Goal: Transaction & Acquisition: Register for event/course

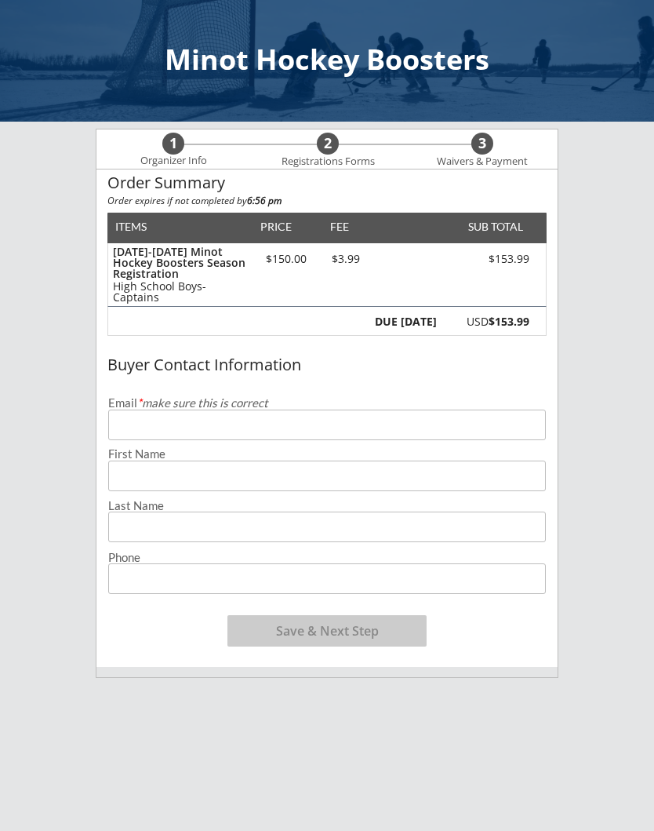
click at [260, 424] on input "email" at bounding box center [327, 425] width 438 height 31
type input "[EMAIL_ADDRESS][DOMAIN_NAME]"
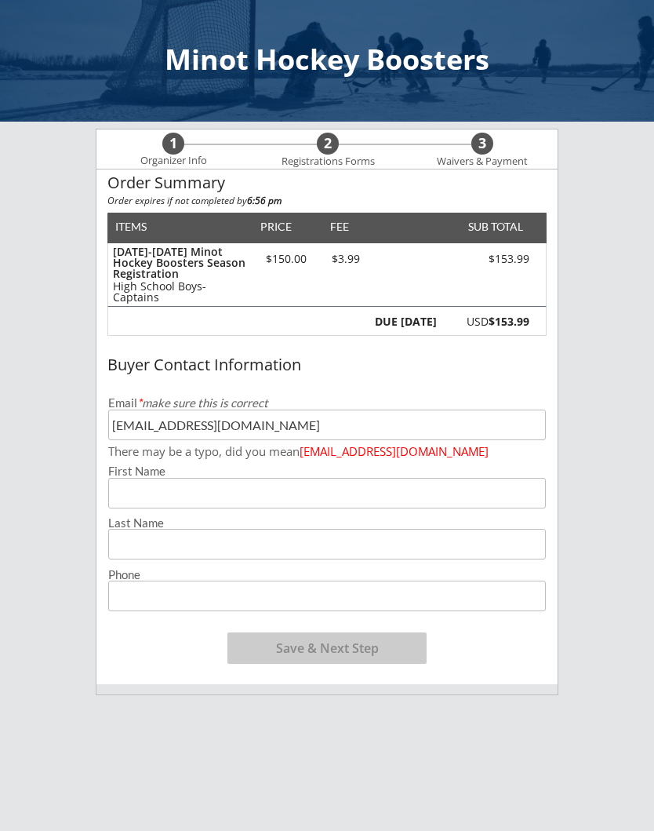
click at [402, 486] on input "input" at bounding box center [327, 493] width 438 height 31
type input "[PERSON_NAME]"
click at [284, 546] on input "input" at bounding box center [327, 544] width 438 height 31
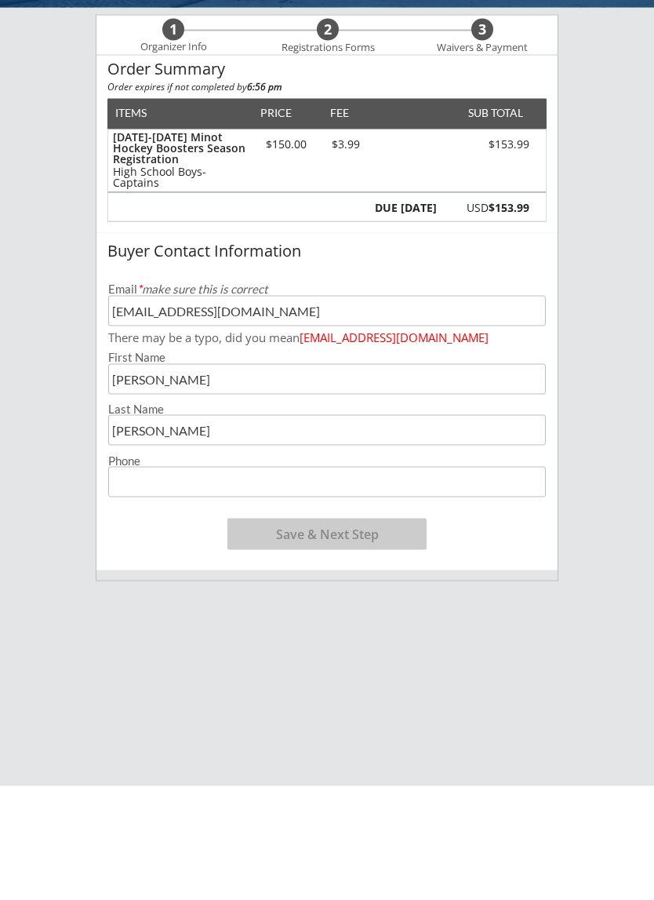
type input "[PERSON_NAME]"
click at [257, 581] on input "tel" at bounding box center [327, 596] width 438 height 31
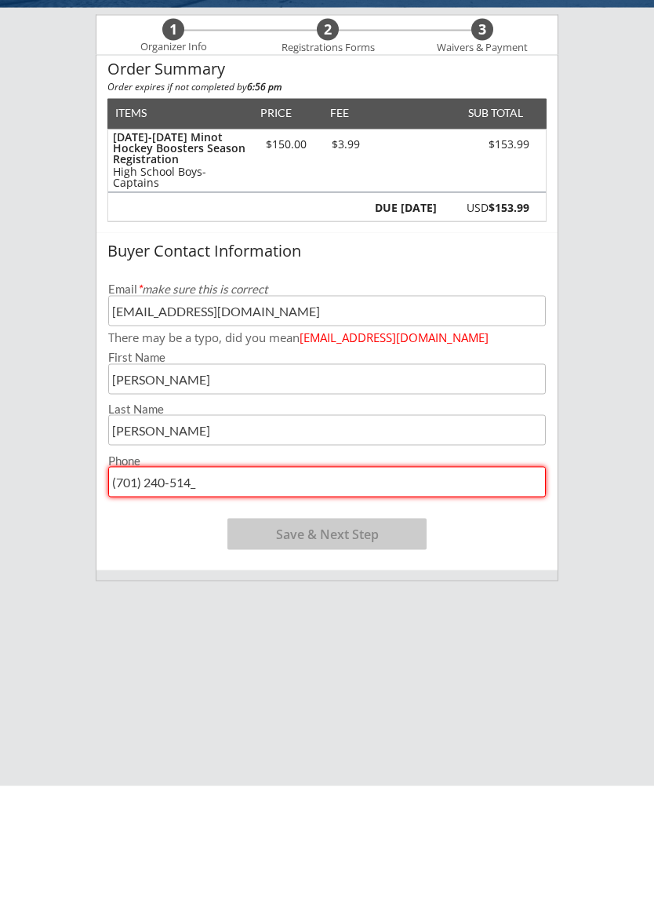
type input "[PHONE_NUMBER]"
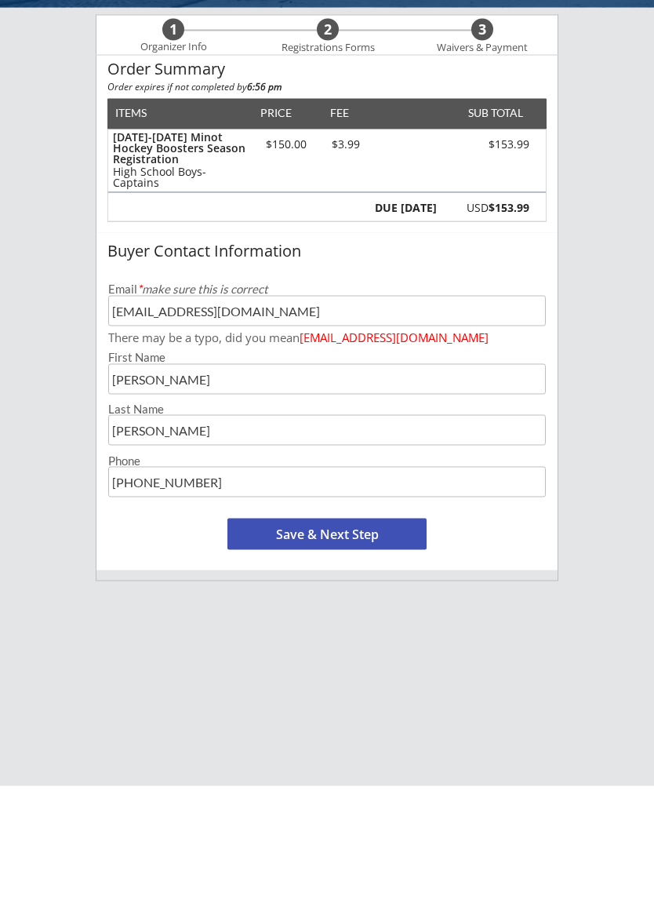
click at [403, 632] on button "Save & Next Step" at bounding box center [327, 647] width 199 height 31
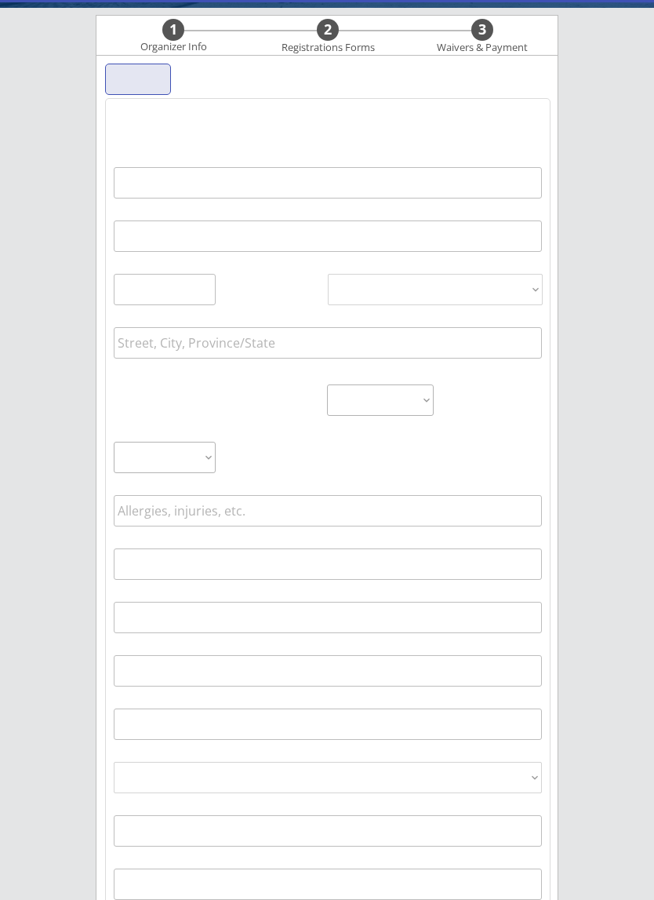
scroll to position [113, 0]
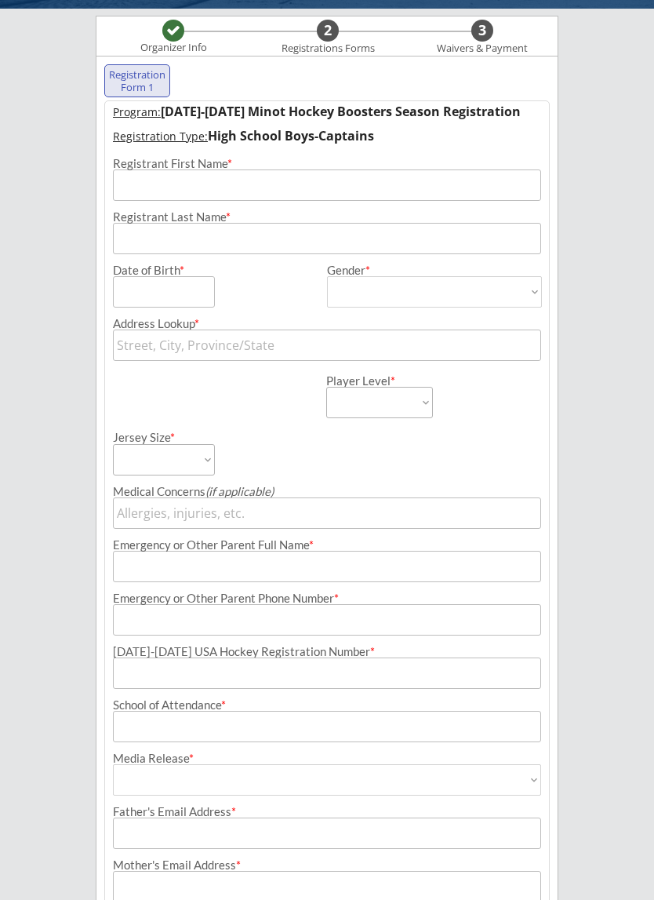
click at [370, 175] on input "input" at bounding box center [327, 184] width 428 height 31
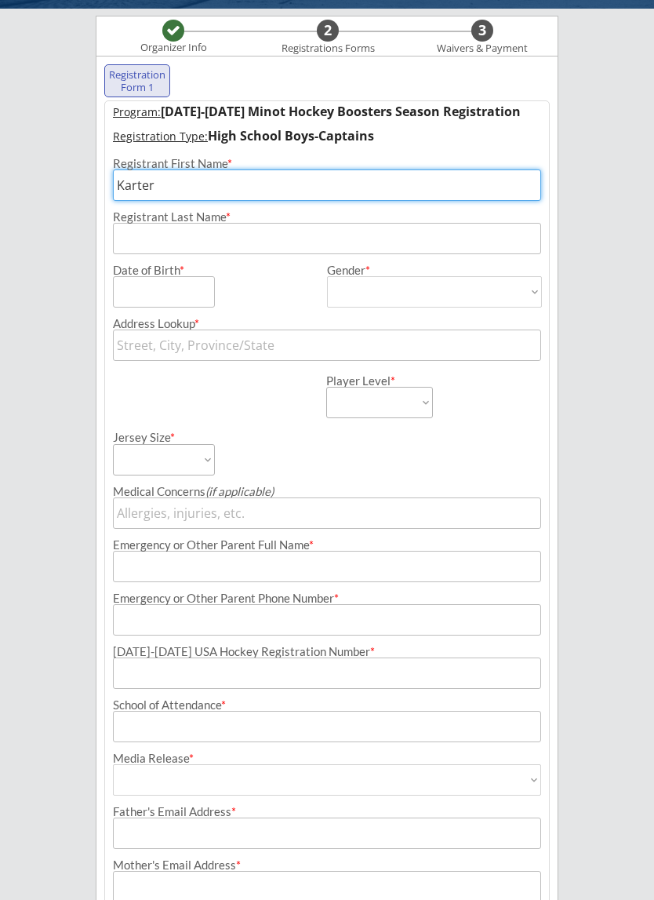
type input "Karter"
click at [191, 217] on div "Registrant Last Name *" at bounding box center [327, 217] width 428 height 12
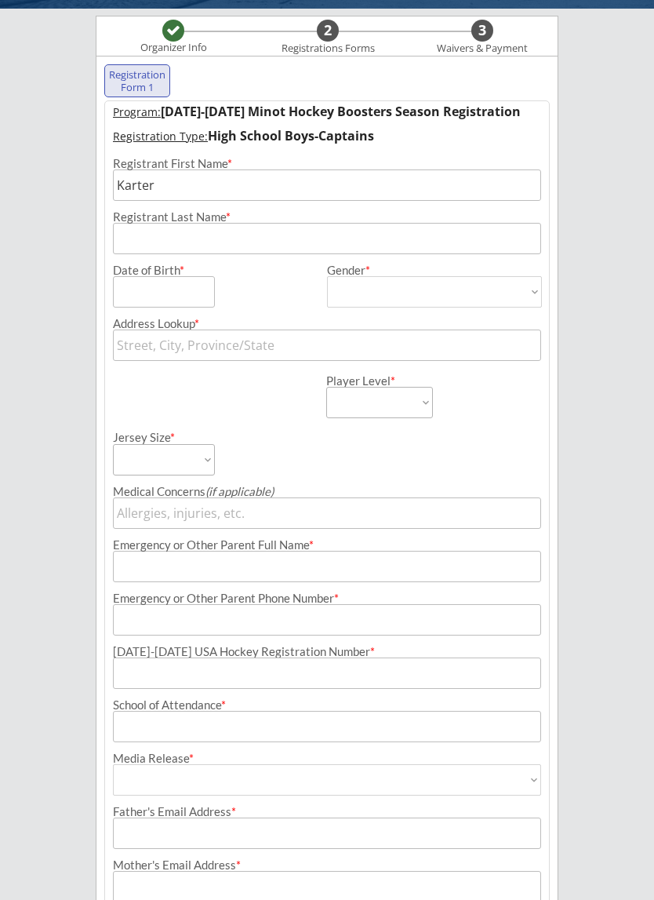
click at [239, 235] on input "input" at bounding box center [327, 238] width 428 height 31
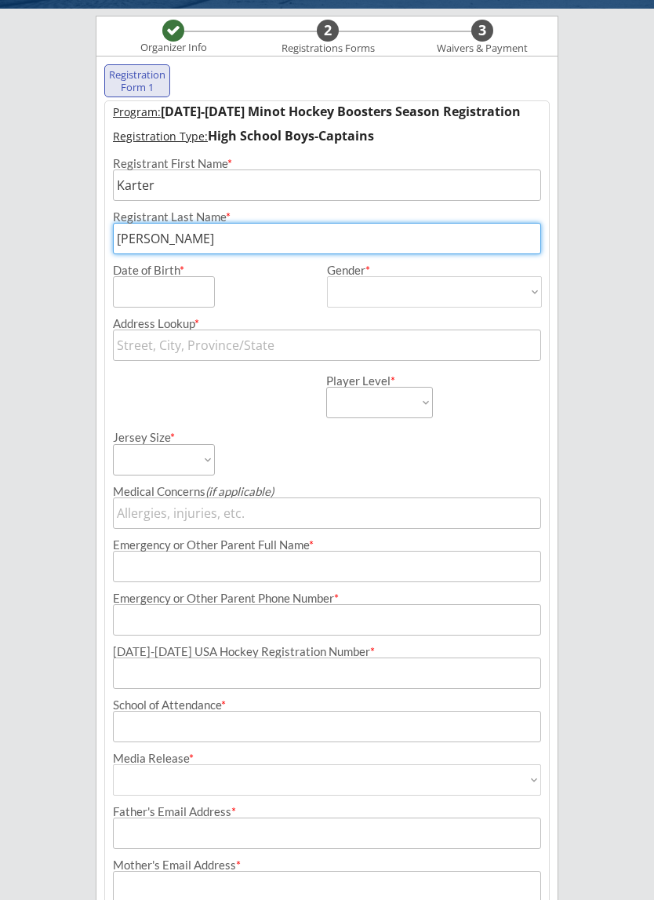
type input "[PERSON_NAME]"
click at [162, 295] on input "input" at bounding box center [164, 291] width 102 height 31
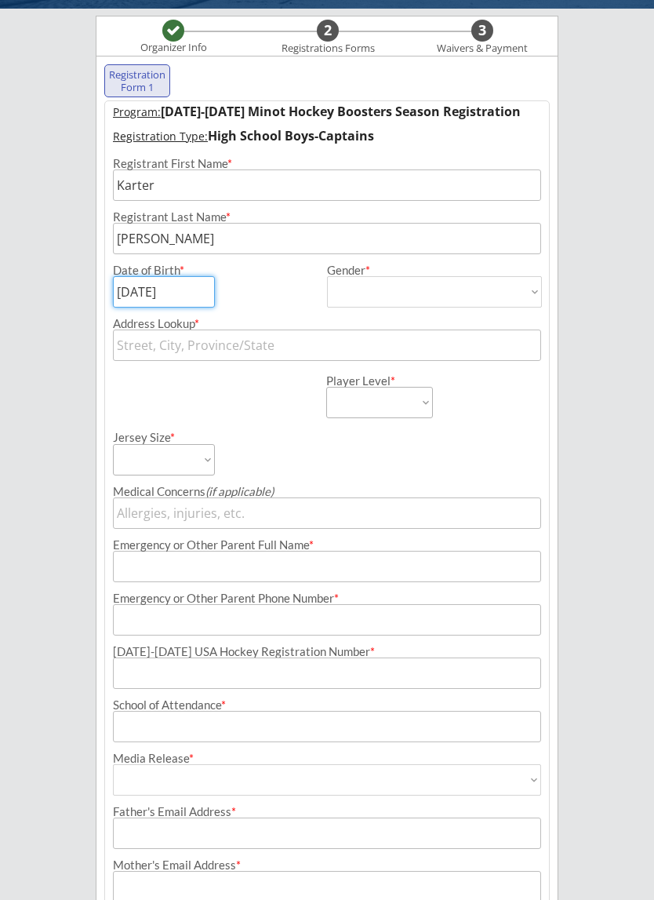
click at [128, 293] on input "input" at bounding box center [164, 291] width 102 height 31
type input "[DATE]"
click at [391, 289] on select "[DEMOGRAPHIC_DATA] [DEMOGRAPHIC_DATA]" at bounding box center [434, 291] width 215 height 31
select select ""[DEMOGRAPHIC_DATA]""
type input "[DEMOGRAPHIC_DATA]"
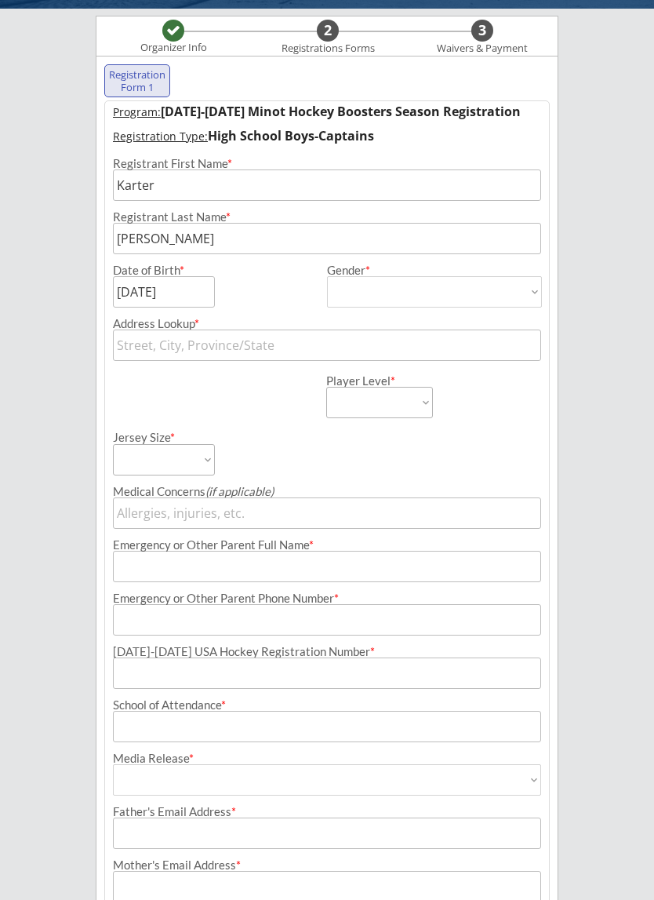
click at [239, 341] on input "text" at bounding box center [327, 345] width 428 height 31
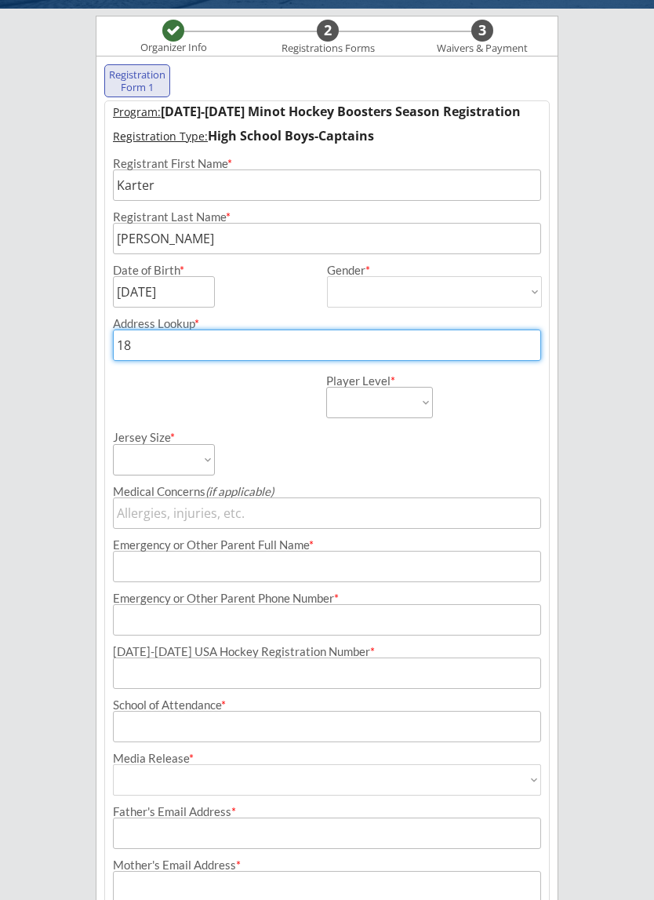
type input "180"
type input "[STREET_ADDRESS][PERSON_NAME]"
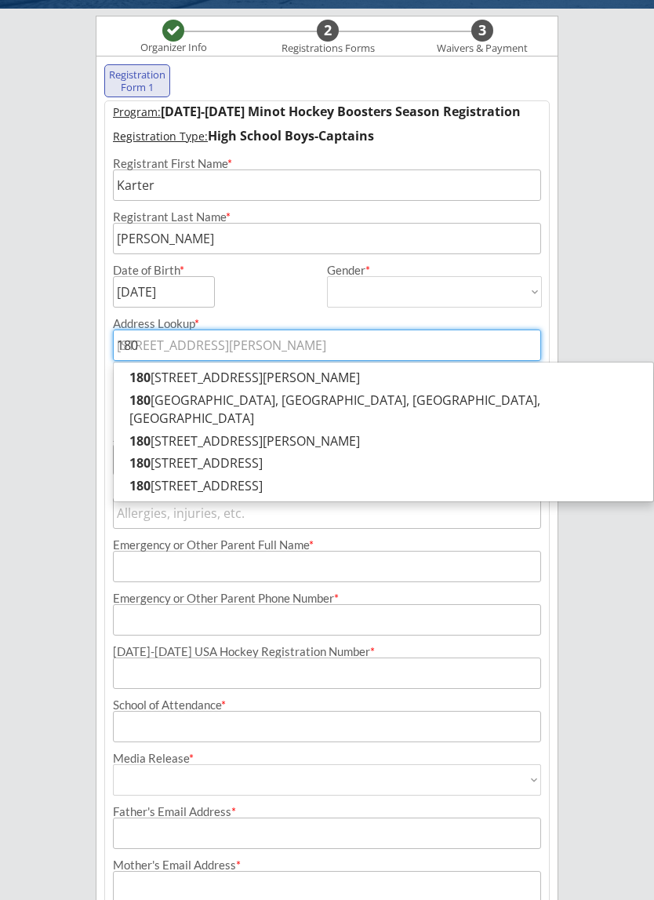
type input "1808"
type input "[STREET_ADDRESS]"
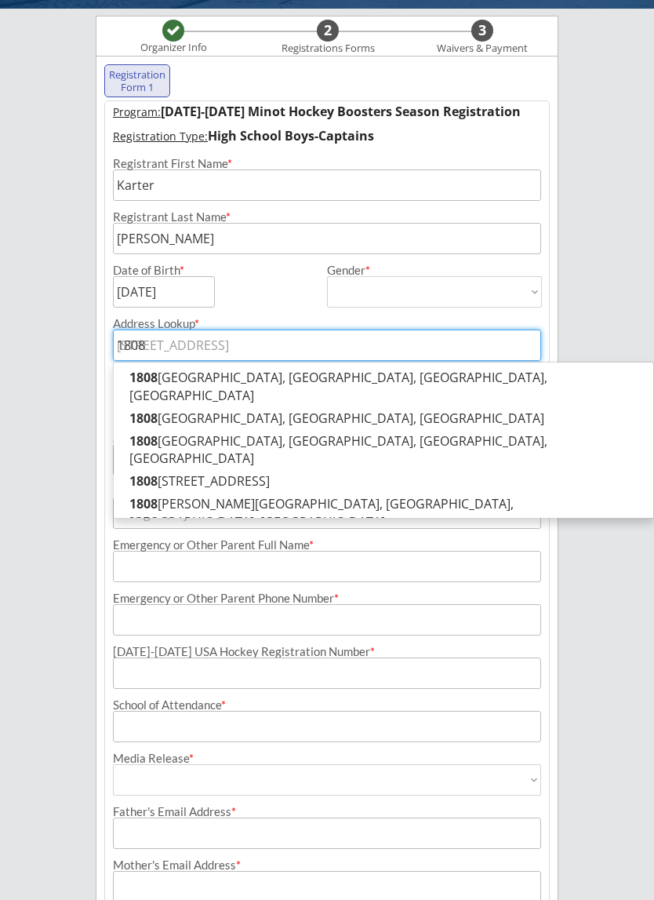
type input "1808 2"
type input "[STREET_ADDRESS]"
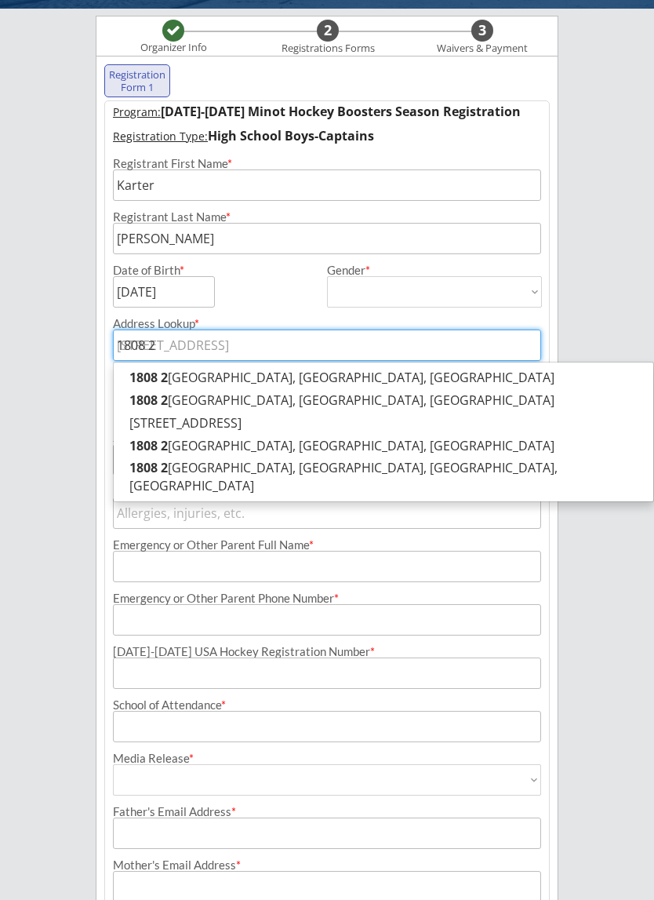
type input "1808 26"
type input "1808 [STREET_ADDRESS]"
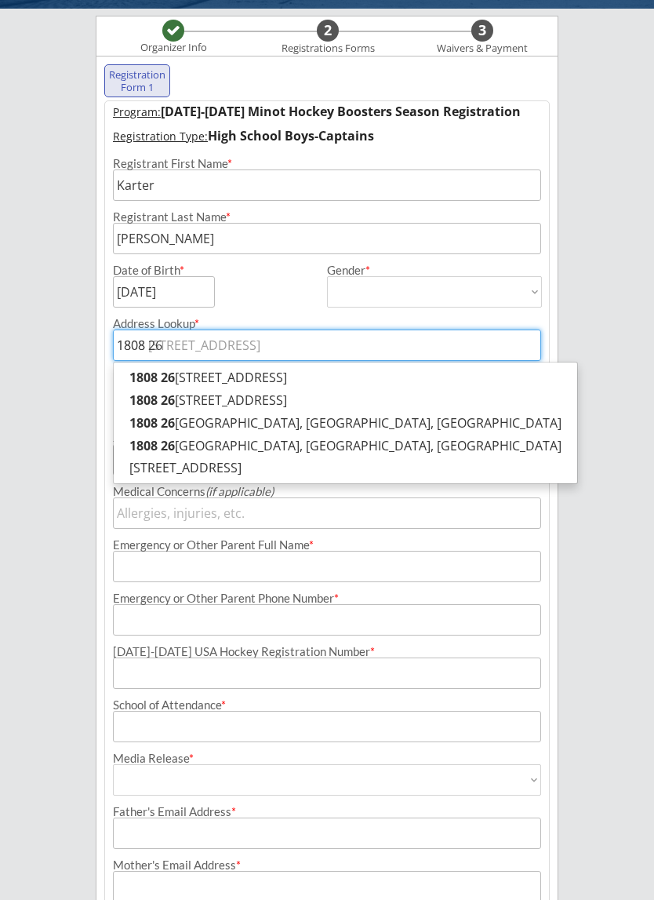
type input "1808 26t"
type input "[STREET_ADDRESS]"
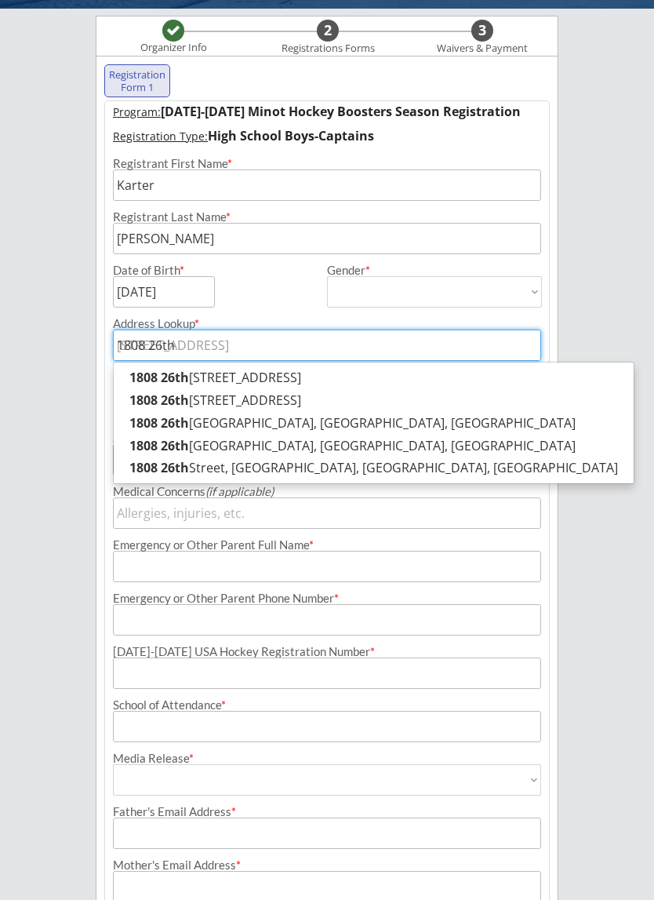
type input "1808 26th a"
type input "[STREET_ADDRESS]"
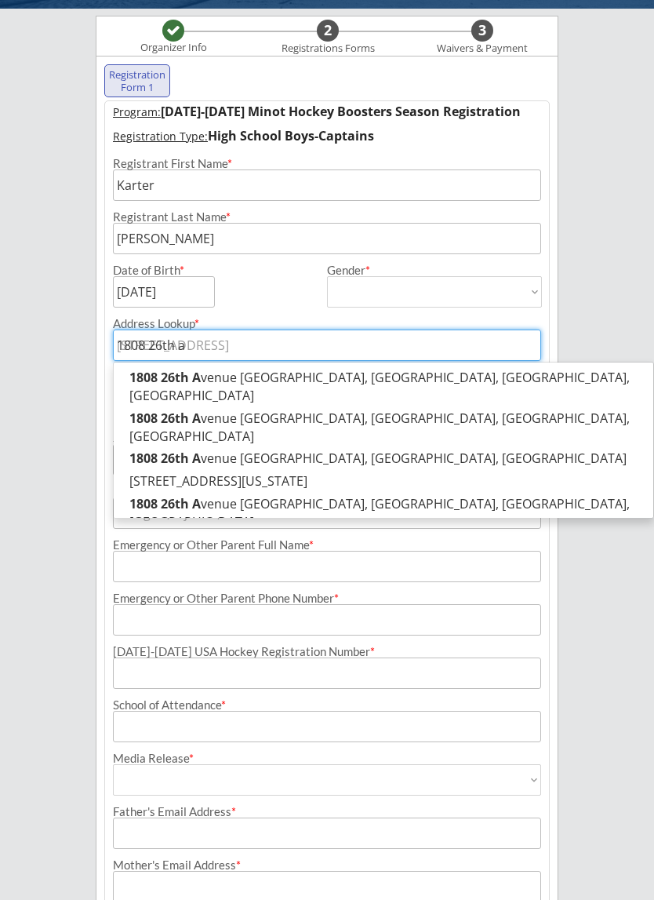
type input "1808 26th av"
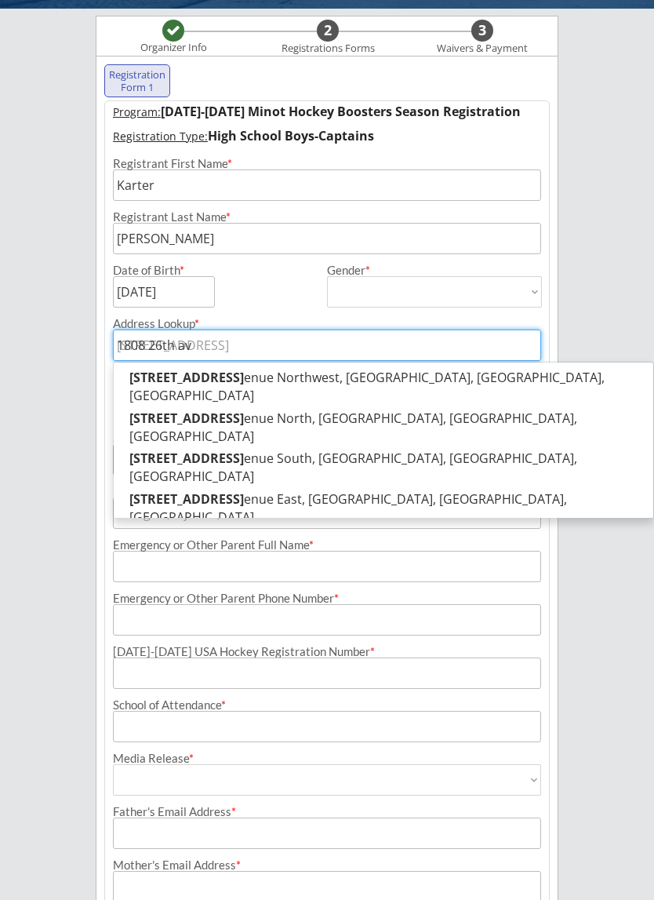
click at [291, 370] on p "[STREET_ADDRESS]" at bounding box center [384, 386] width 540 height 41
type input "[STREET_ADDRESS]"
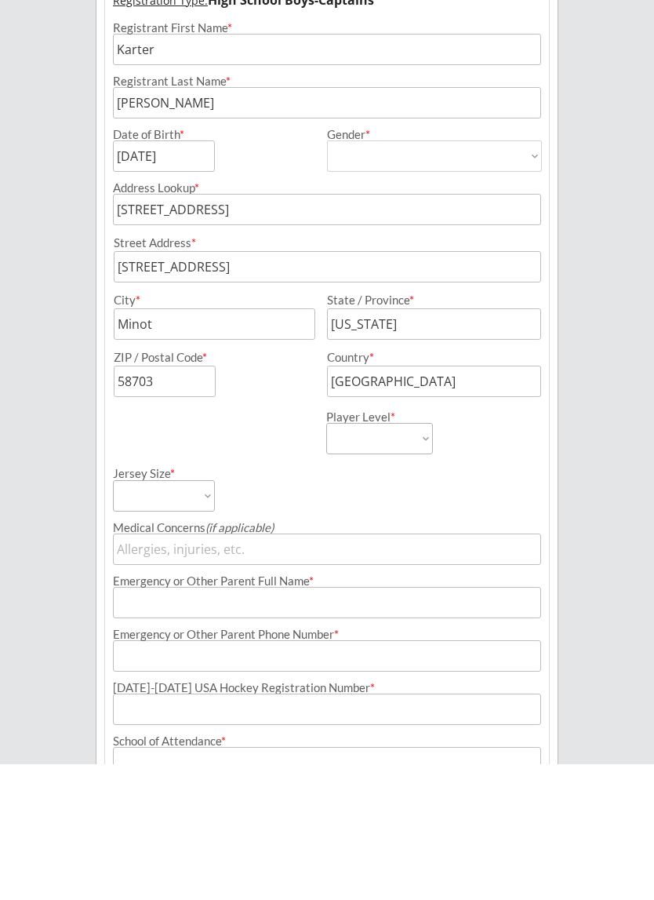
click at [424, 559] on select "Learn to Play Boys Learn to Play Girls Maroon Mites Gold/White Mites Squirts Pe…" at bounding box center [379, 574] width 107 height 31
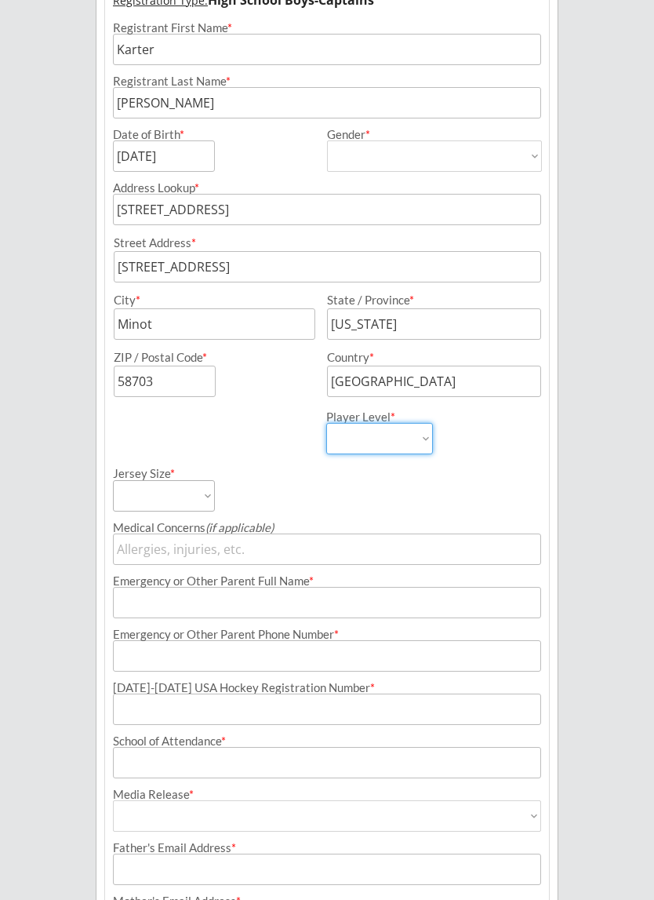
select select ""HS Captains Boys""
click at [173, 497] on select "Adult Small Adult Medium Adult Large Adult XL Goalie Cut" at bounding box center [164, 495] width 102 height 31
select select ""Goalie Cut""
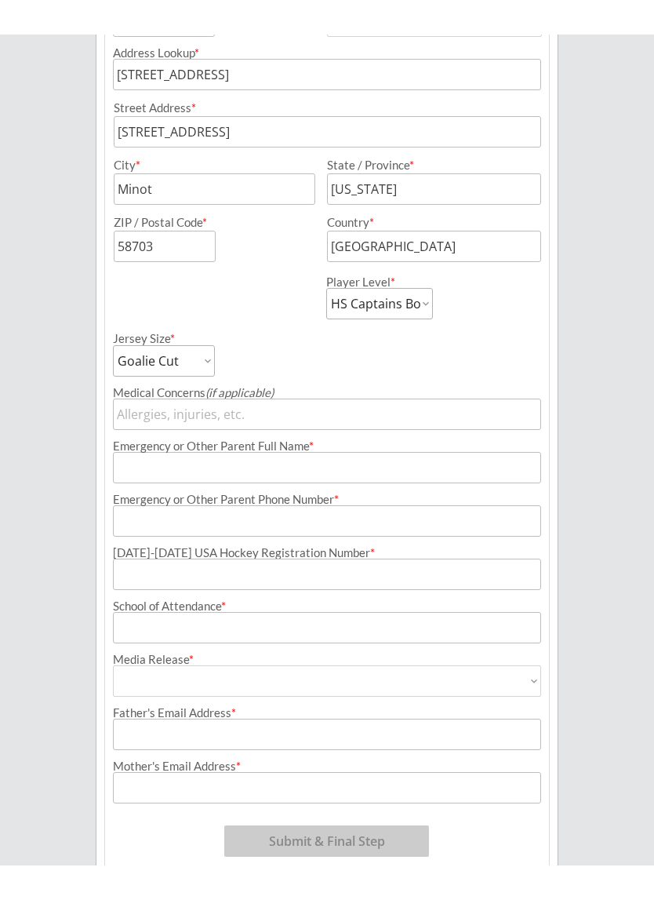
scroll to position [420, 0]
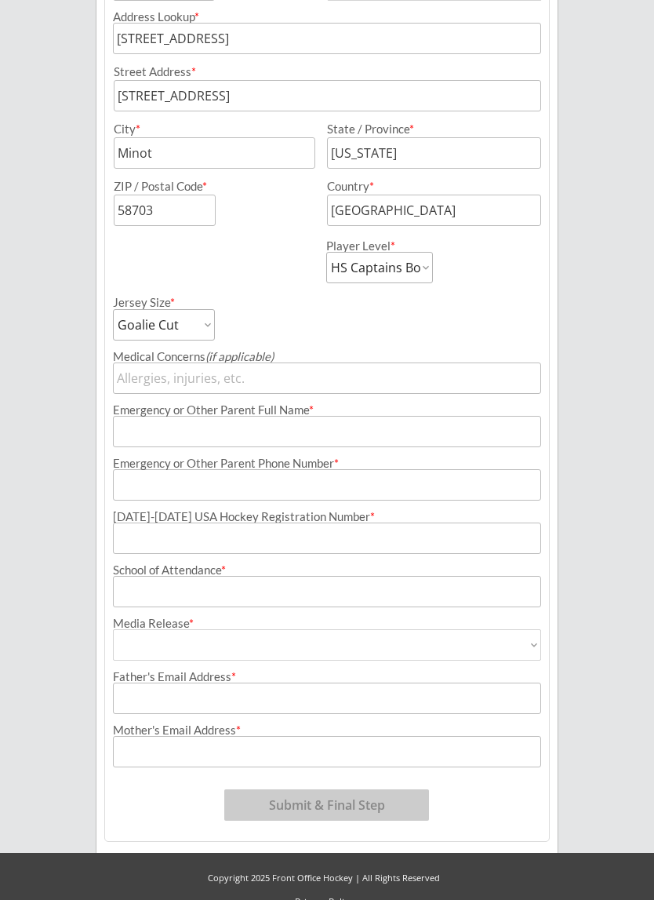
click at [276, 431] on input "input" at bounding box center [327, 431] width 428 height 31
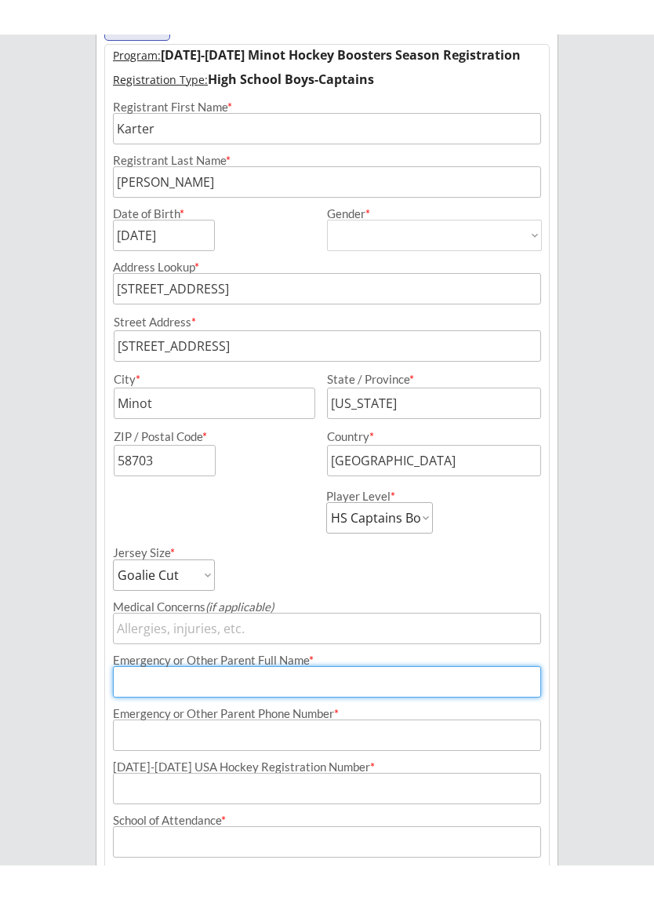
scroll to position [204, 0]
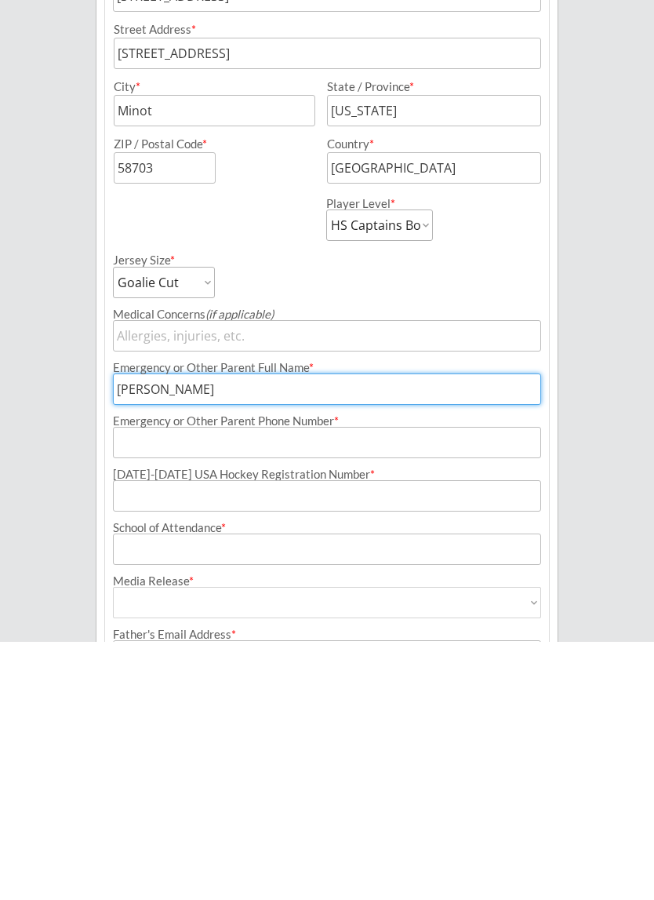
type input "[PERSON_NAME]"
click at [244, 685] on input "tel" at bounding box center [327, 700] width 428 height 31
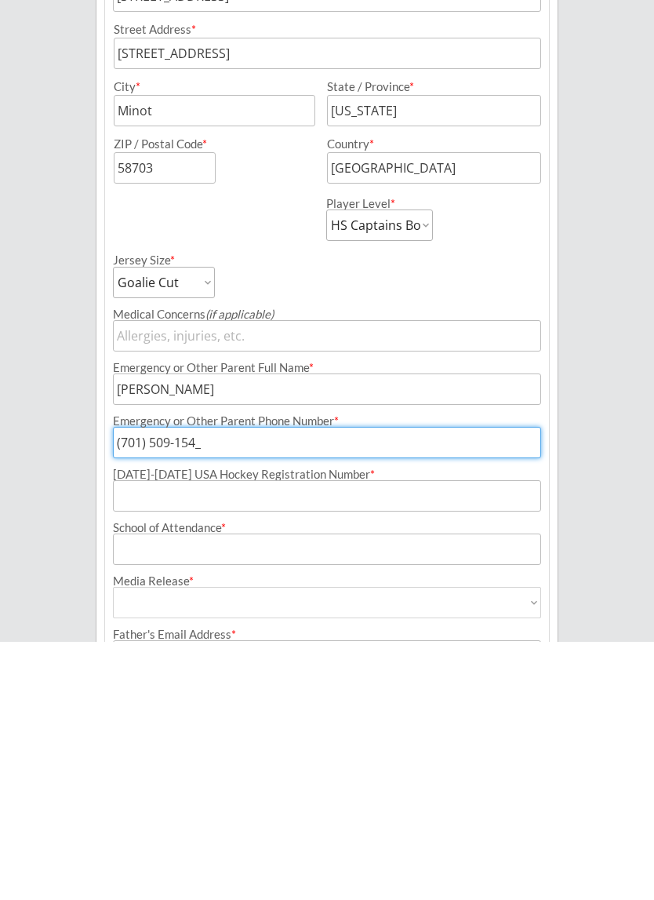
type input "[PHONE_NUMBER]"
click at [356, 738] on input "input" at bounding box center [327, 753] width 428 height 31
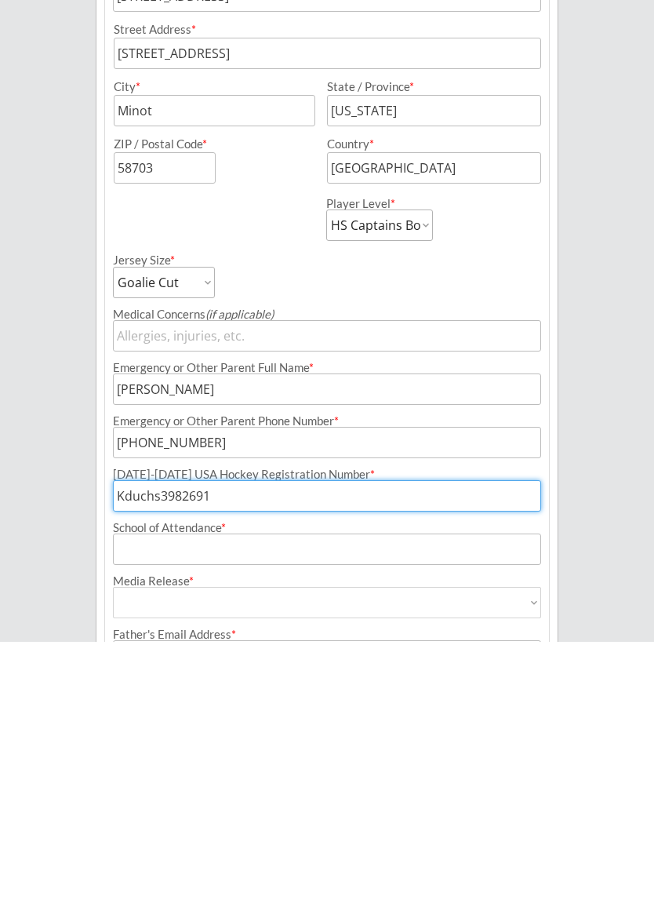
type input "Kduchs3982691"
click at [323, 792] on input "input" at bounding box center [327, 807] width 428 height 31
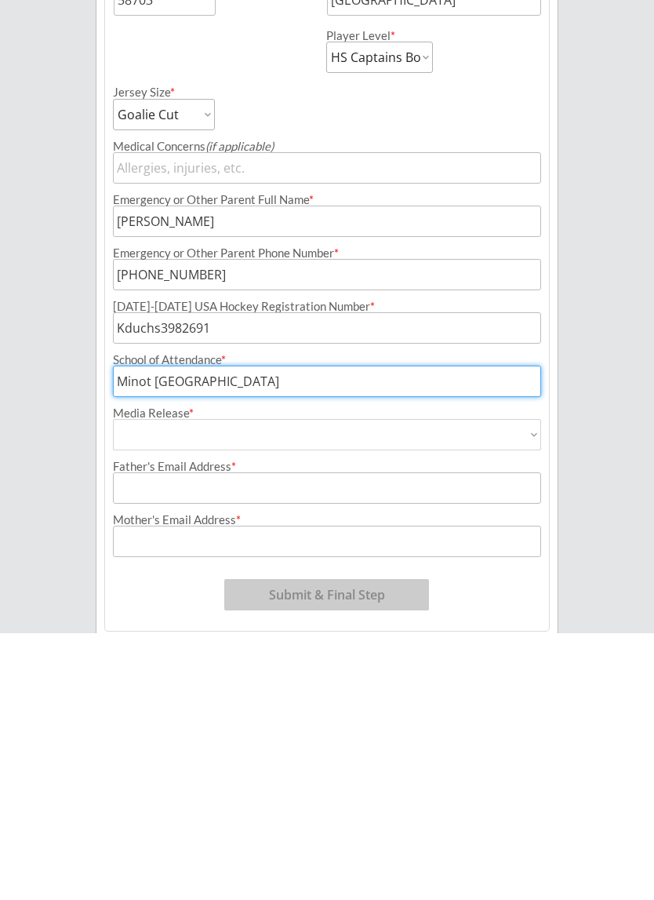
scroll to position [369, 0]
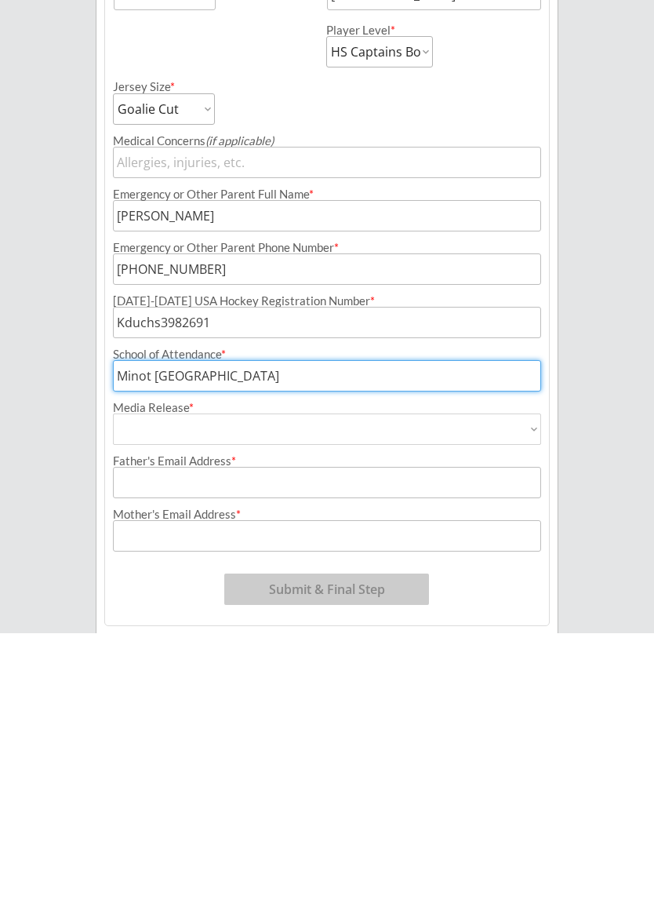
type input "Minot [GEOGRAPHIC_DATA]"
click at [228, 680] on select "Yes No" at bounding box center [327, 695] width 428 height 31
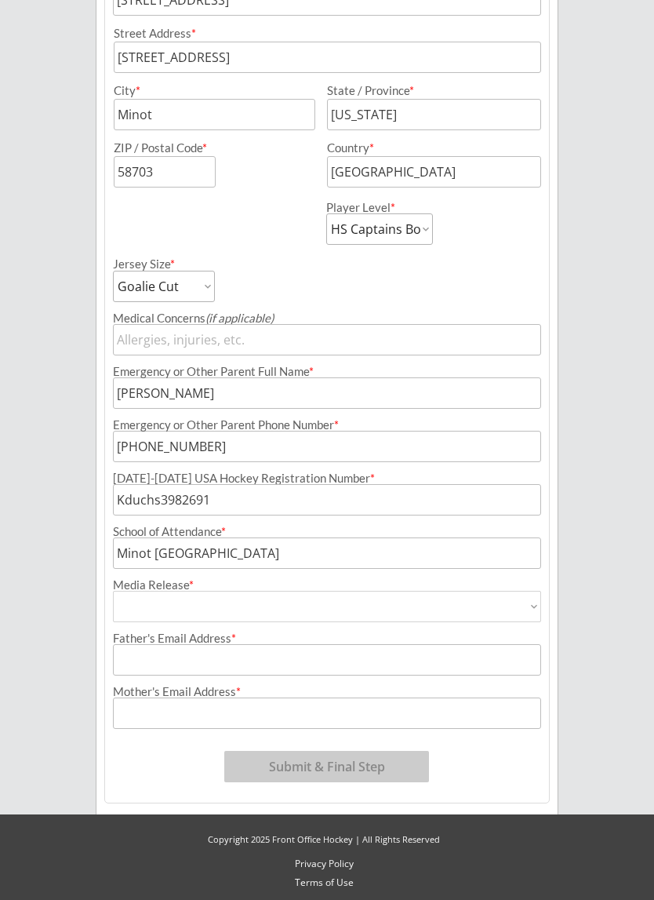
select select ""Yes""
type input "Yes"
click at [357, 662] on input "input" at bounding box center [327, 659] width 428 height 31
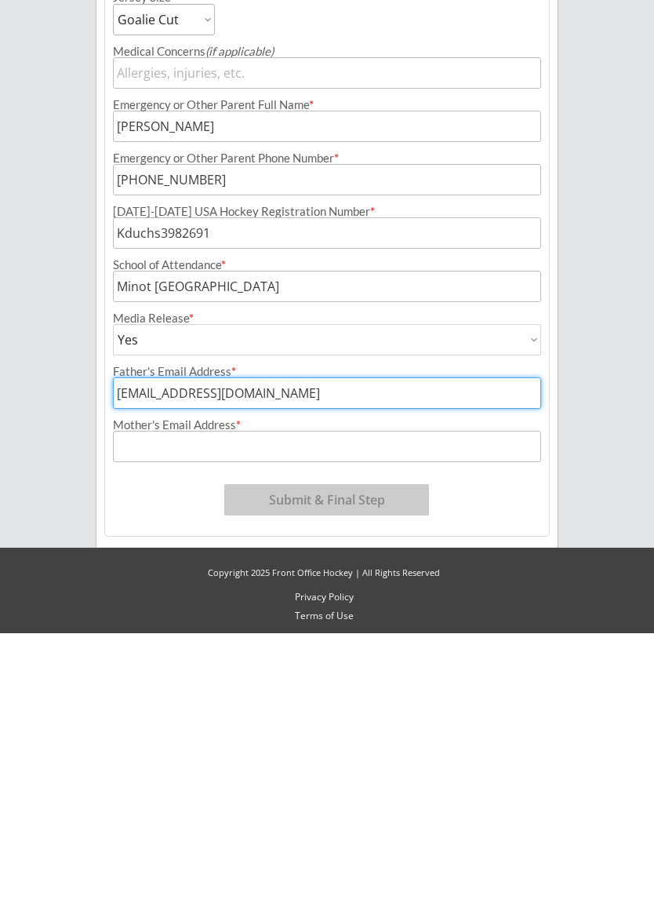
type input "[EMAIL_ADDRESS][DOMAIN_NAME]"
click at [381, 698] on input "input" at bounding box center [327, 713] width 428 height 31
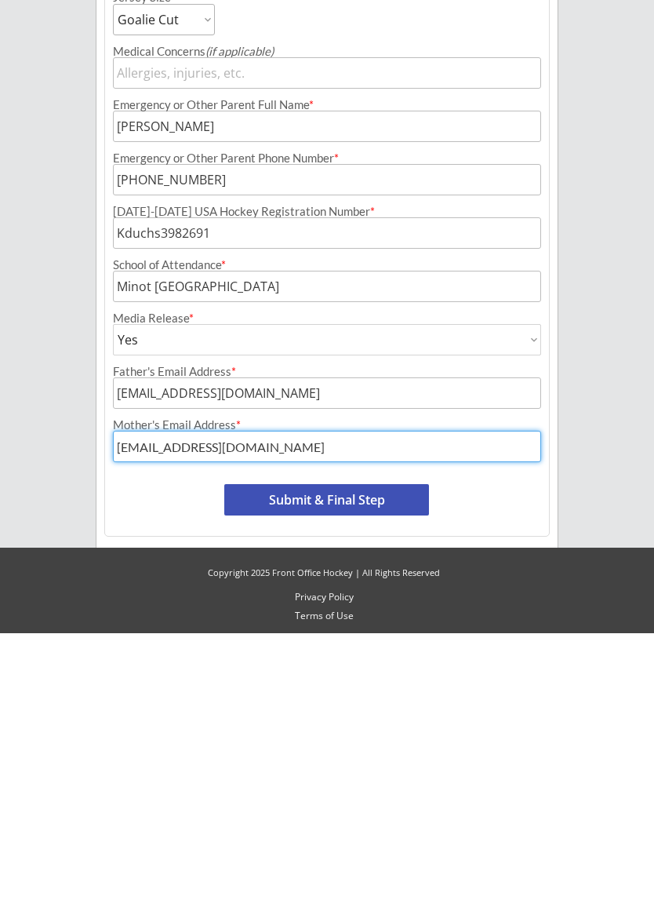
type input "[EMAIL_ADDRESS][DOMAIN_NAME]"
click at [505, 486] on div "Program: [DATE]-[DATE] Minot Hockey Boosters Season Registration Registration T…" at bounding box center [327, 279] width 446 height 1048
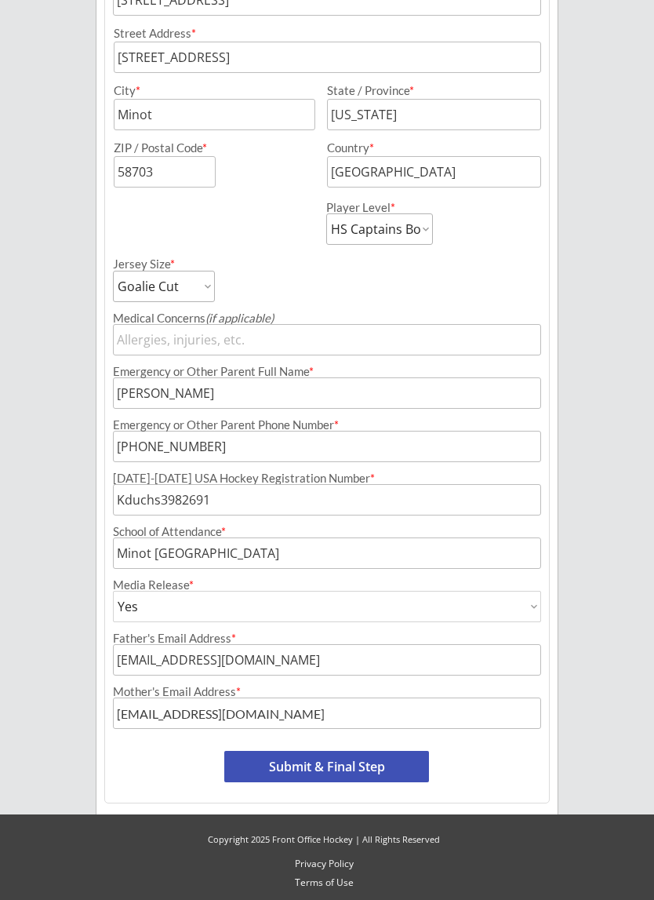
click at [392, 765] on button "Submit & Final Step" at bounding box center [326, 766] width 205 height 31
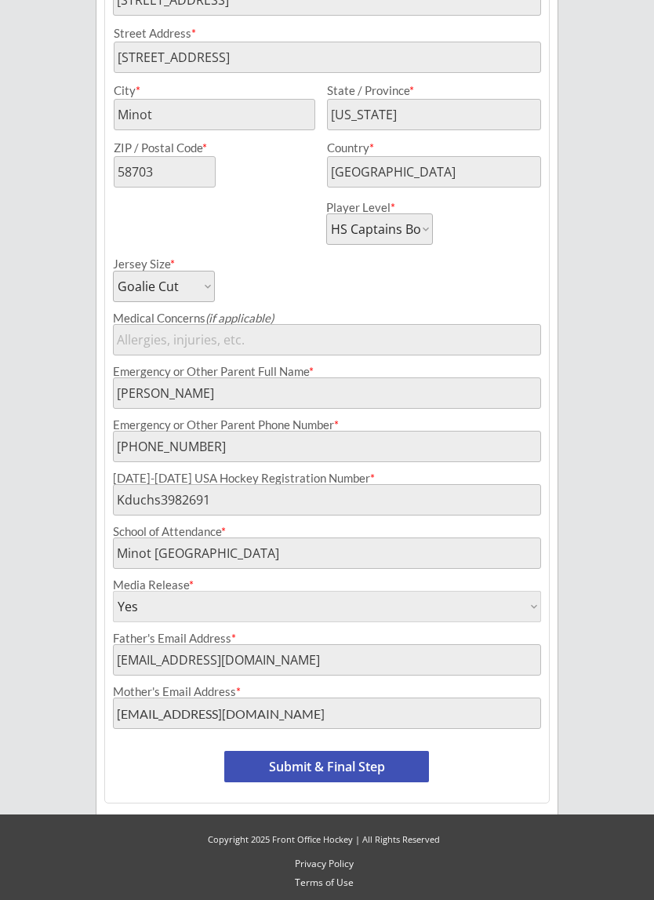
click at [370, 767] on button "Submit & Final Step" at bounding box center [326, 766] width 205 height 31
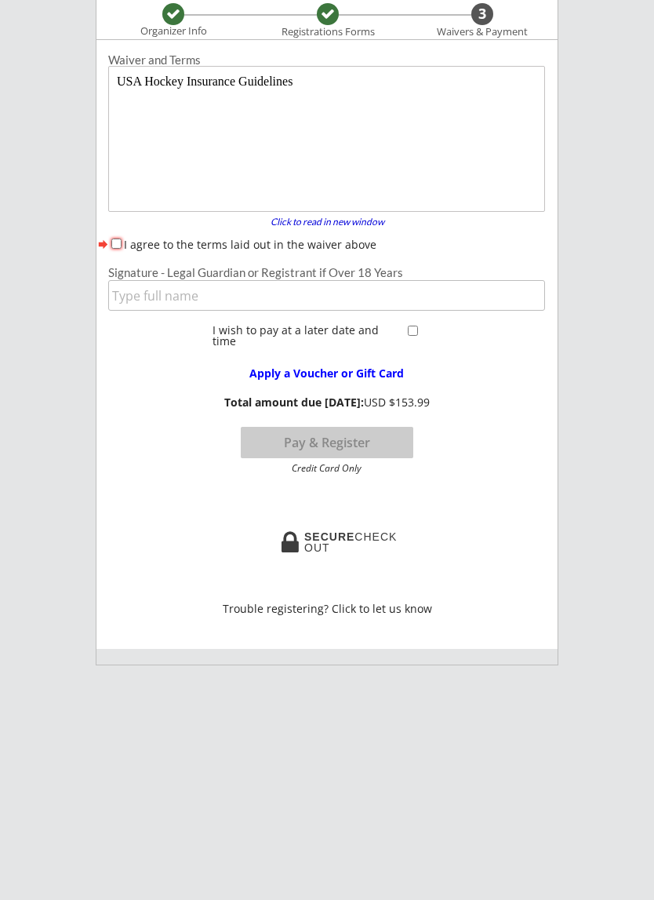
scroll to position [129, 0]
click at [110, 242] on button "forward" at bounding box center [103, 245] width 13 height 16
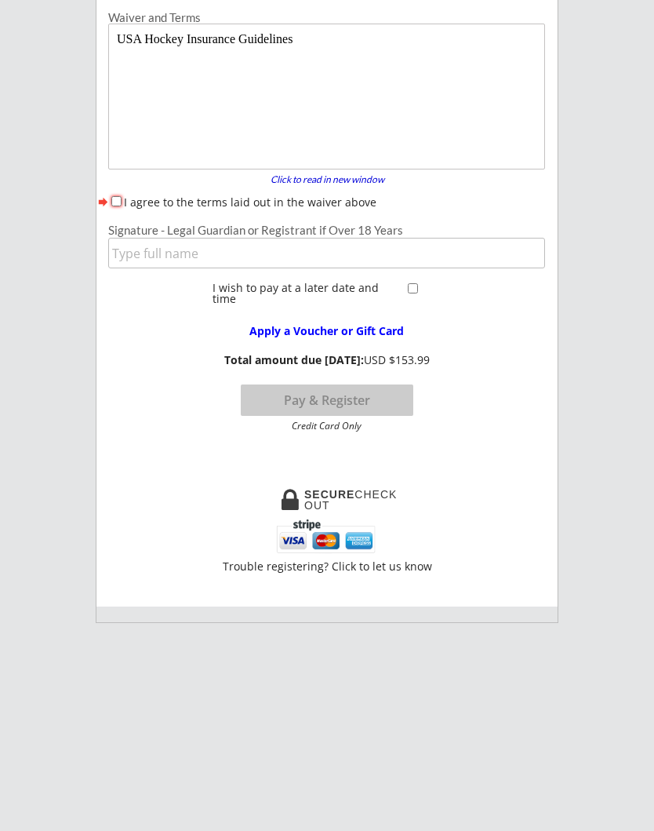
scroll to position [171, 0]
click at [116, 202] on input "I agree to the terms laid out in the waiver above" at bounding box center [116, 202] width 10 height 10
checkbox input "true"
click at [140, 254] on input "input" at bounding box center [326, 254] width 437 height 31
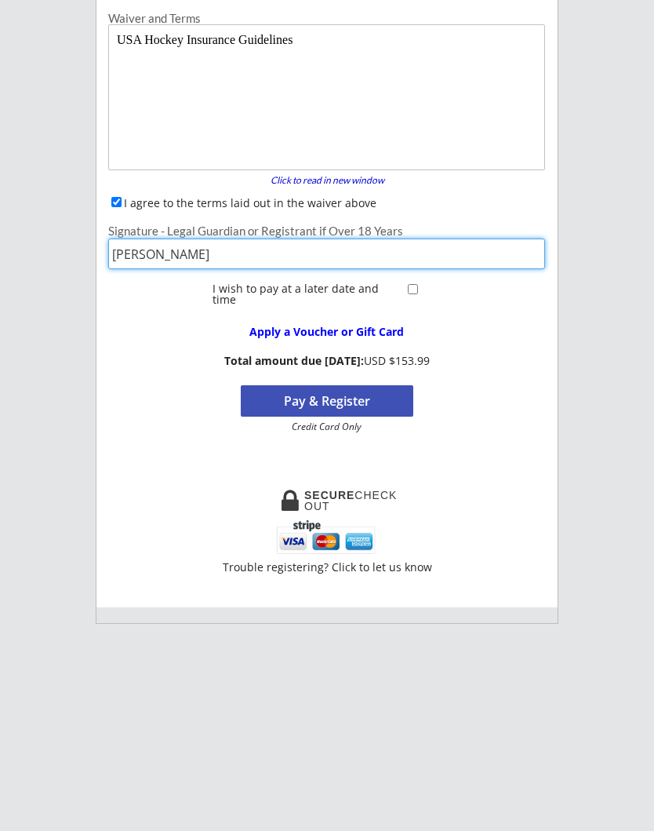
type input "[PERSON_NAME]"
click at [417, 287] on input "checkbox" at bounding box center [413, 289] width 10 height 10
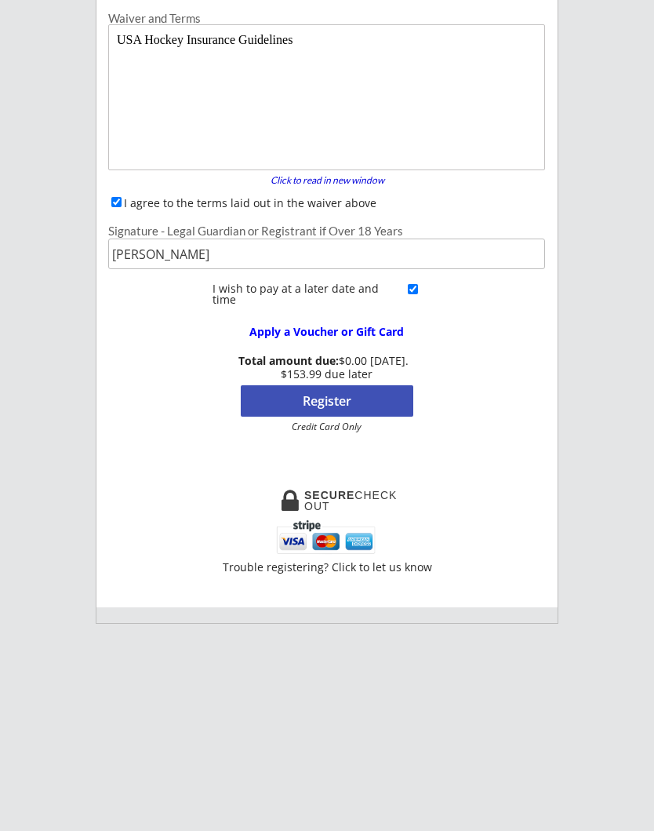
click at [417, 290] on input "checkbox" at bounding box center [413, 289] width 10 height 10
checkbox input "false"
click at [387, 405] on button "Pay & Register" at bounding box center [327, 400] width 173 height 31
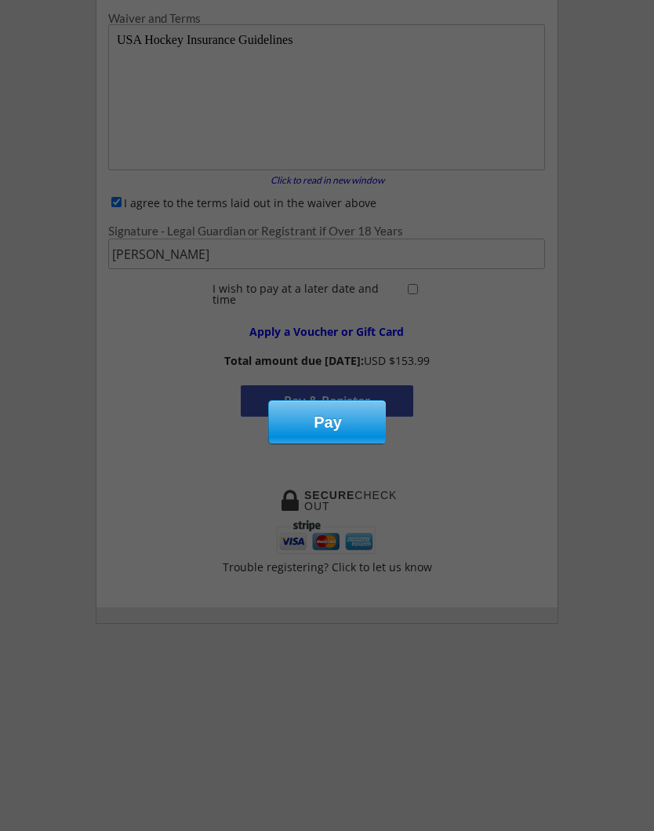
click at [344, 424] on div "Pay" at bounding box center [328, 422] width 118 height 42
